Goal: Task Accomplishment & Management: Use online tool/utility

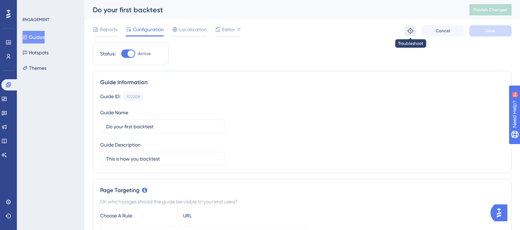
click at [410, 29] on icon at bounding box center [410, 30] width 7 height 7
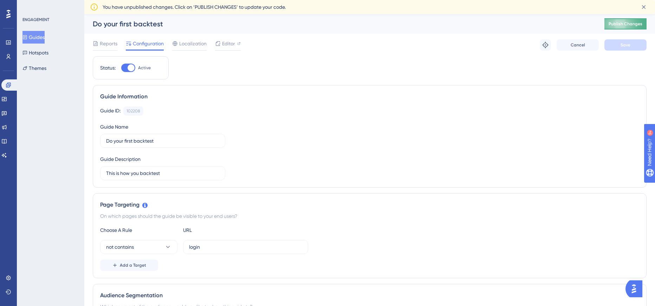
click at [525, 26] on span "Publish Changes" at bounding box center [625, 24] width 34 height 6
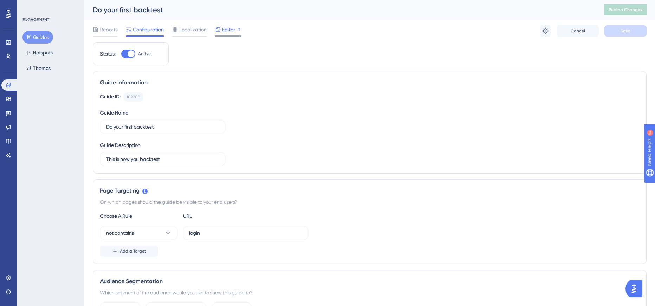
click at [216, 32] on div at bounding box center [218, 29] width 6 height 8
